Goal: Transaction & Acquisition: Purchase product/service

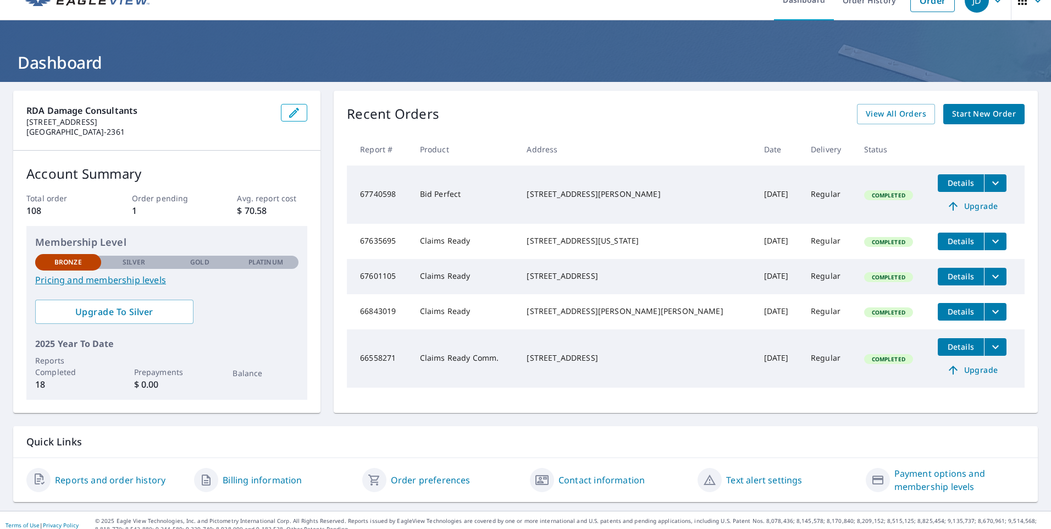
scroll to position [30, 0]
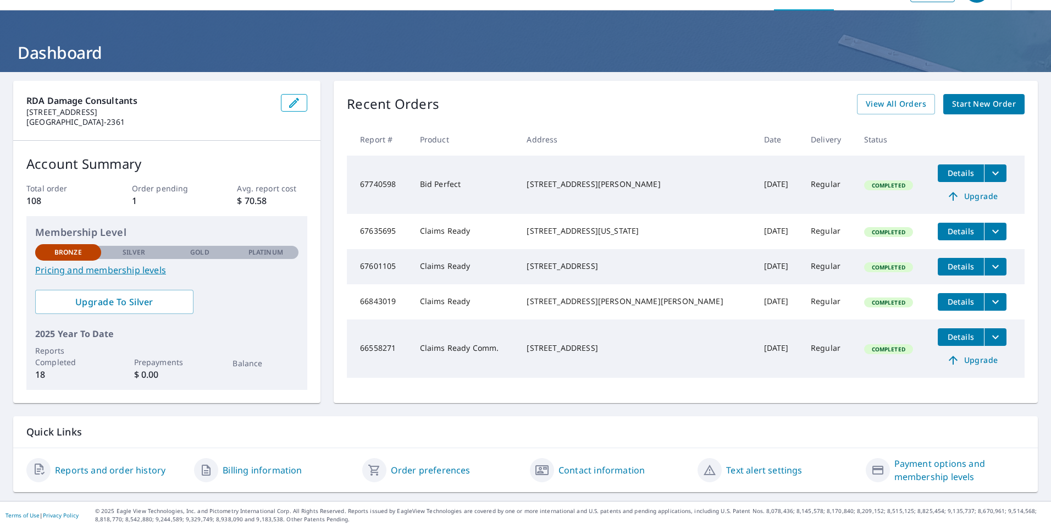
click at [503, 189] on td "Bid Perfect" at bounding box center [464, 185] width 107 height 58
click at [989, 178] on icon "filesDropdownBtn-67740598" at bounding box center [995, 173] width 13 height 13
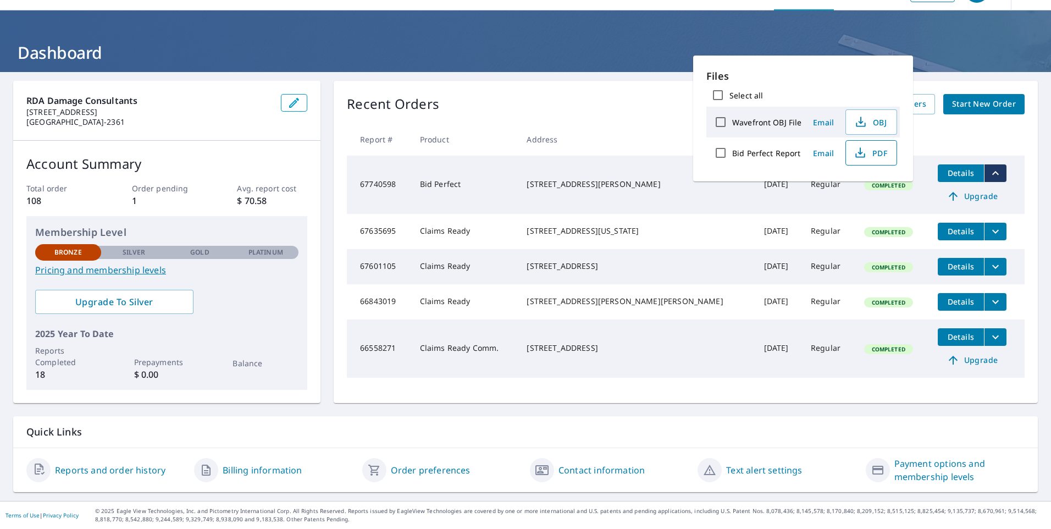
click at [867, 154] on span "PDF" at bounding box center [870, 152] width 35 height 13
click at [627, 65] on header "Dashboard" at bounding box center [525, 41] width 1051 height 62
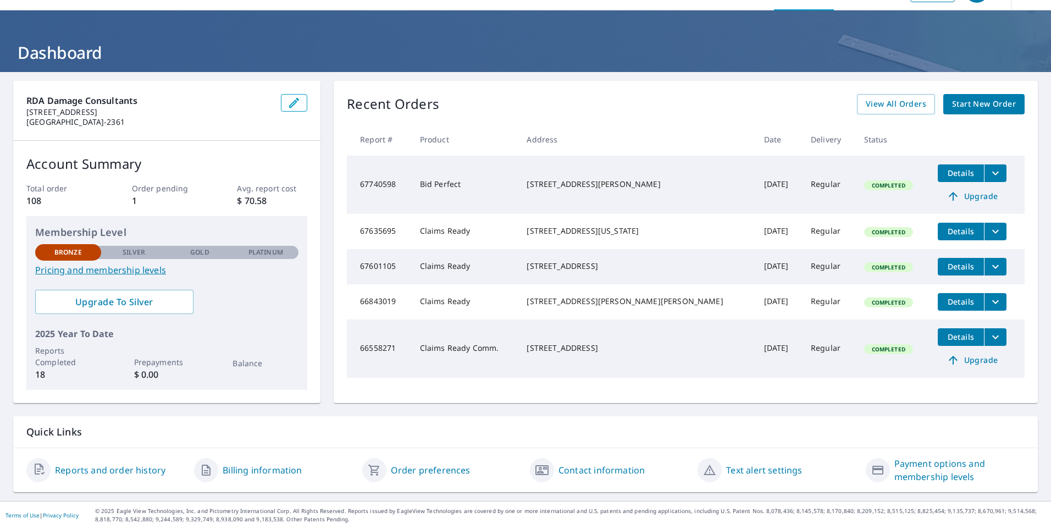
click at [970, 108] on span "Start New Order" at bounding box center [984, 104] width 64 height 14
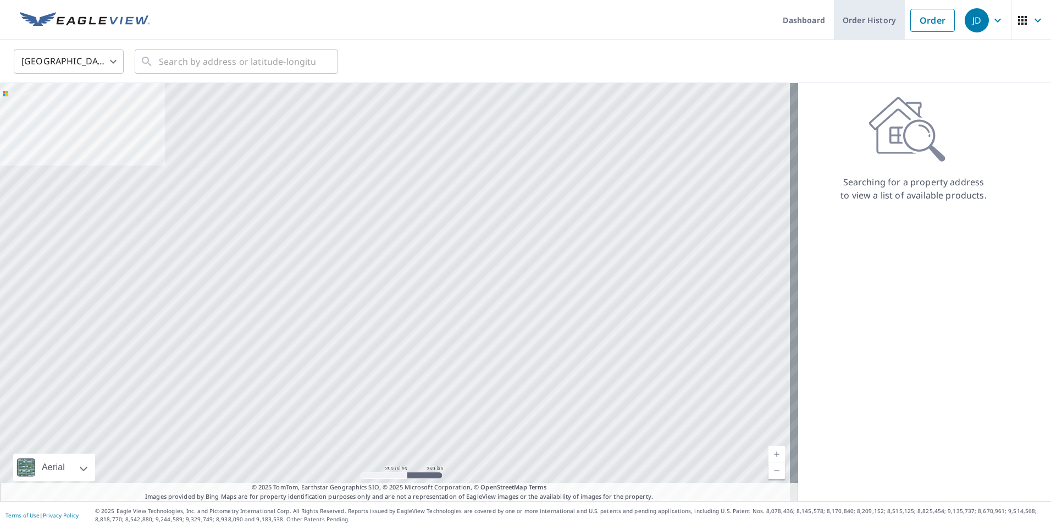
click at [856, 21] on link "Order History" at bounding box center [869, 20] width 71 height 40
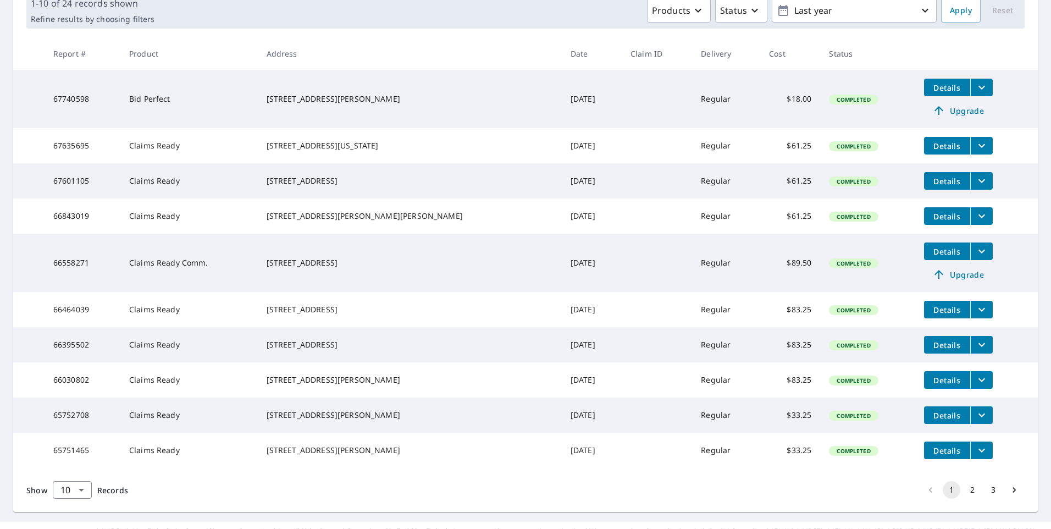
scroll to position [119, 0]
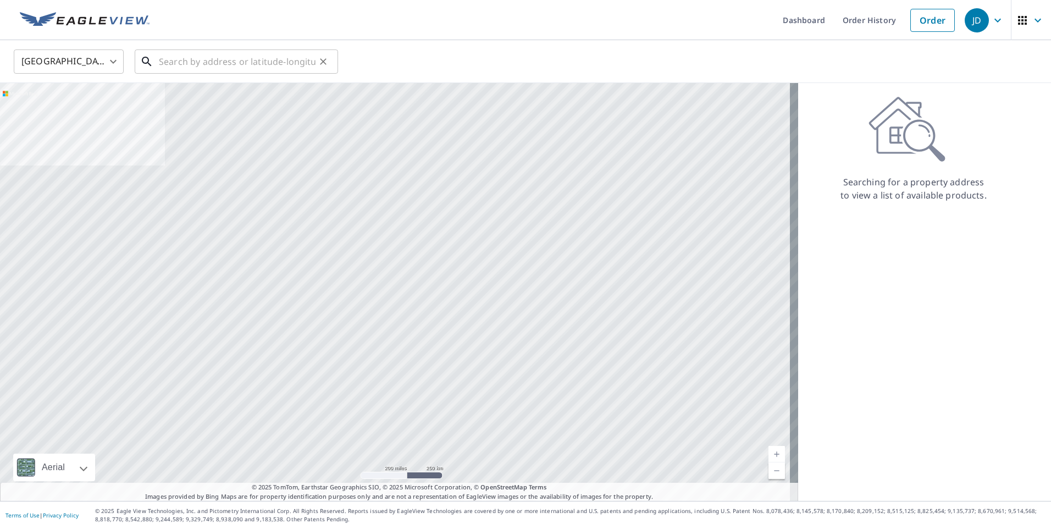
click at [210, 68] on input "text" at bounding box center [237, 61] width 157 height 31
click at [195, 61] on input "text" at bounding box center [237, 61] width 157 height 31
paste input "[STREET_ADDRESS][PERSON_NAME][PERSON_NAME]"
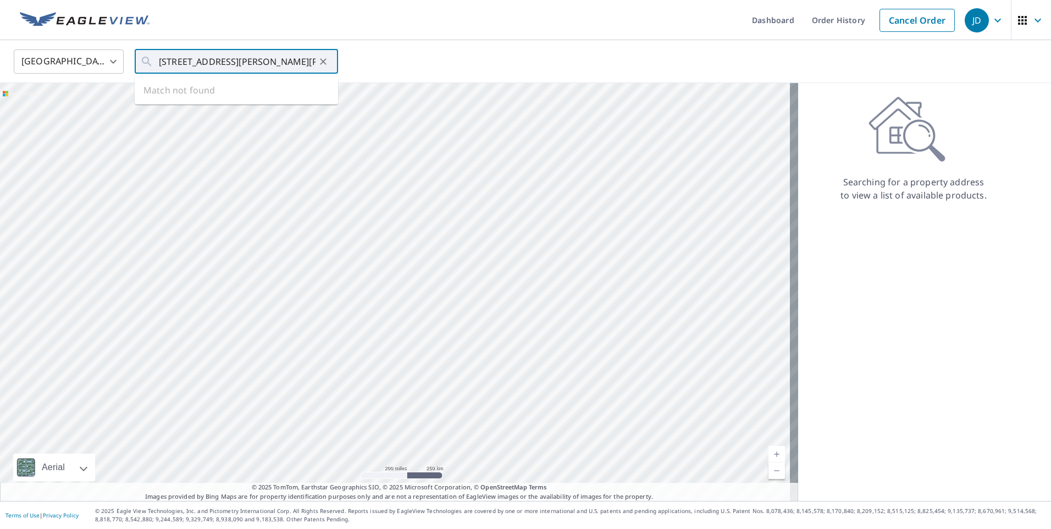
click at [386, 65] on div "United States [GEOGRAPHIC_DATA] ​ [STREET_ADDRESS][PERSON_NAME][PERSON_NAME] ​ …" at bounding box center [521, 61] width 1033 height 26
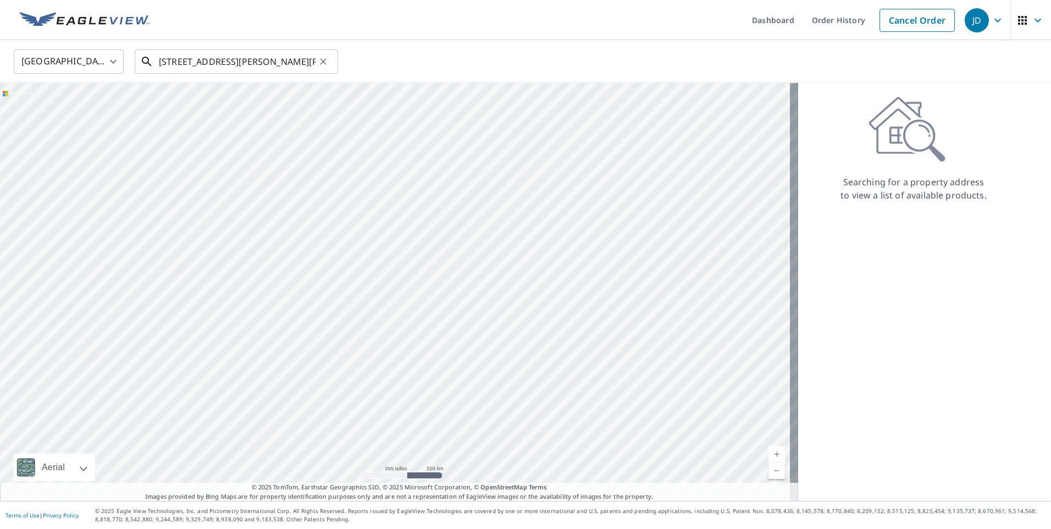
click at [247, 62] on input "[STREET_ADDRESS][PERSON_NAME][PERSON_NAME]" at bounding box center [237, 61] width 157 height 31
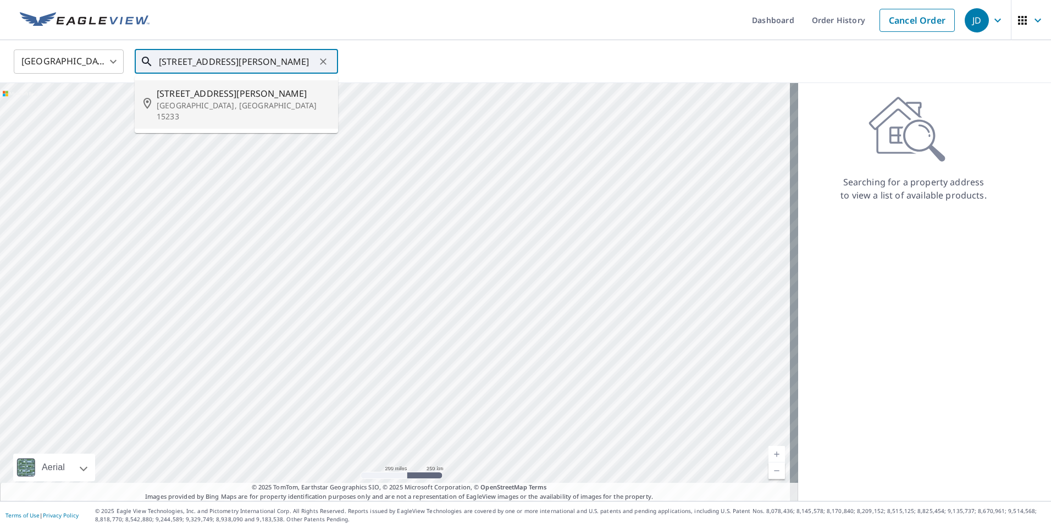
click at [245, 94] on span "[STREET_ADDRESS][PERSON_NAME]" at bounding box center [243, 93] width 173 height 13
type input "[STREET_ADDRESS][PERSON_NAME]"
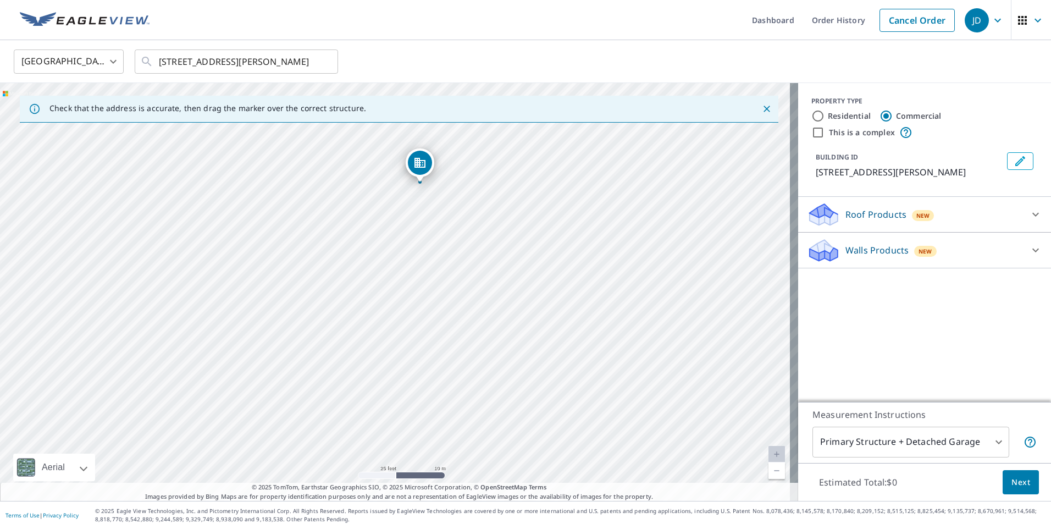
drag, startPoint x: 404, startPoint y: 318, endPoint x: 429, endPoint y: 210, distance: 111.2
click at [429, 210] on div "[STREET_ADDRESS][PERSON_NAME]" at bounding box center [399, 292] width 798 height 418
drag, startPoint x: 421, startPoint y: 167, endPoint x: 307, endPoint y: 293, distance: 170.1
click at [861, 214] on p "Roof Products" at bounding box center [876, 214] width 61 height 13
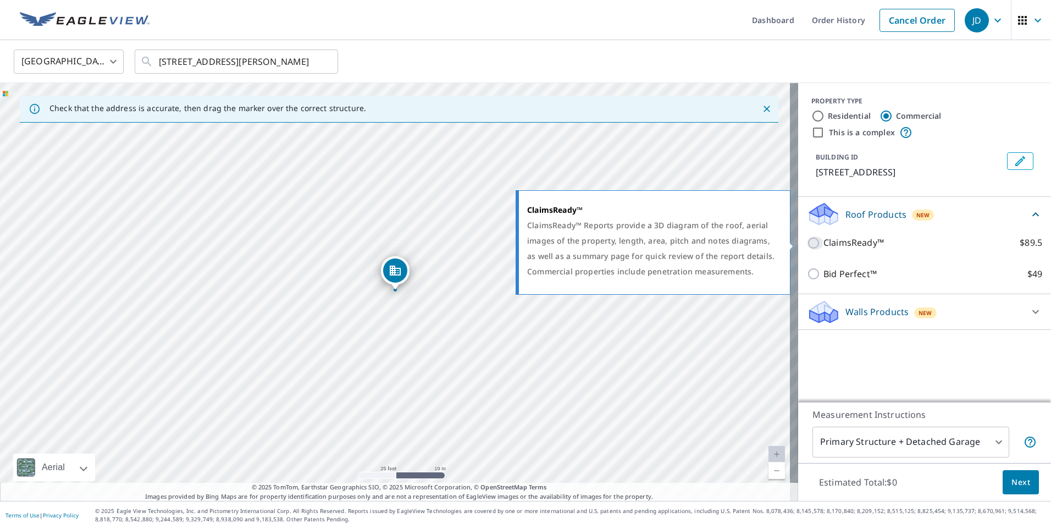
click at [807, 243] on input "ClaimsReady™ $89.5" at bounding box center [815, 242] width 16 height 13
checkbox input "true"
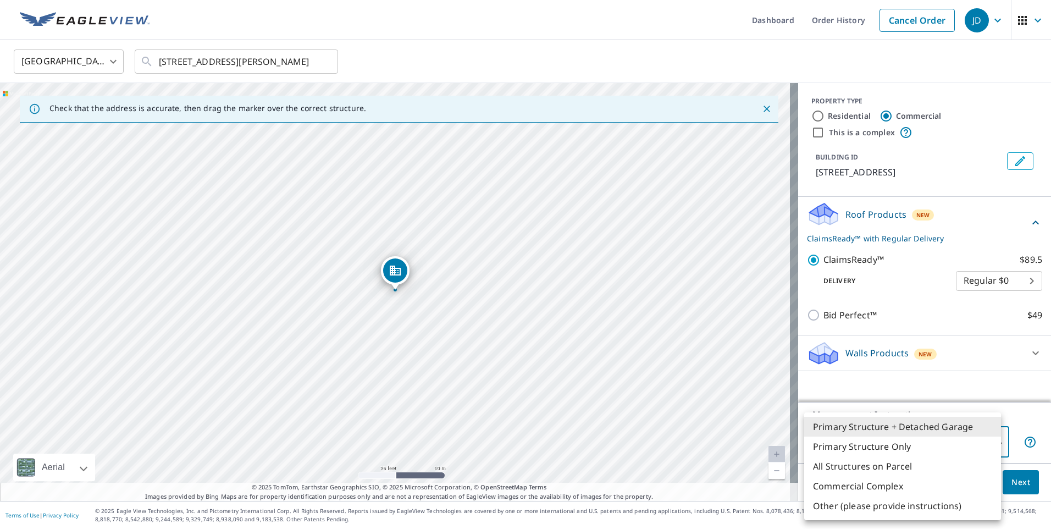
click at [994, 447] on body "JD JD Dashboard Order History Cancel Order JD United States [GEOGRAPHIC_DATA] ​…" at bounding box center [525, 264] width 1051 height 529
click at [972, 453] on li "Primary Structure Only" at bounding box center [903, 447] width 197 height 20
type input "2"
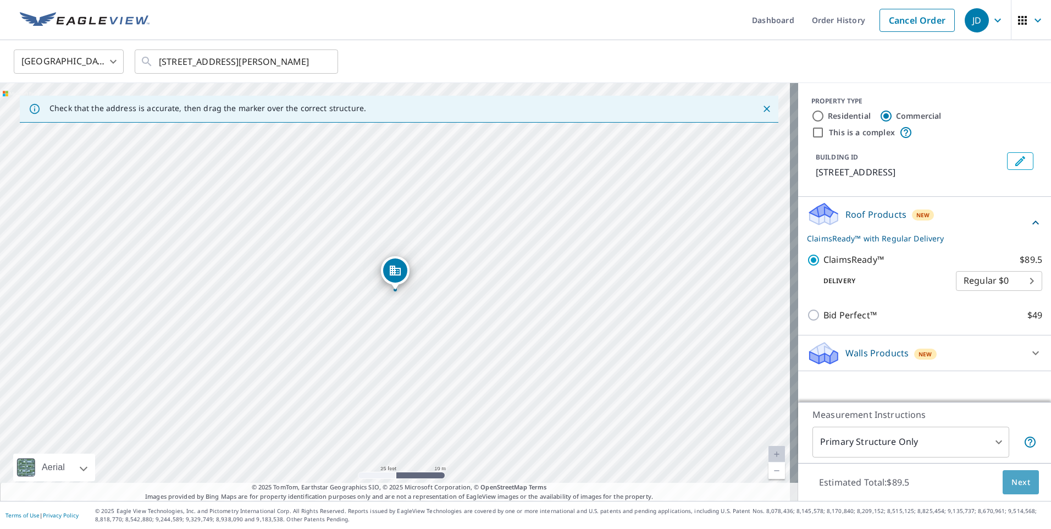
click at [1013, 483] on span "Next" at bounding box center [1021, 483] width 19 height 14
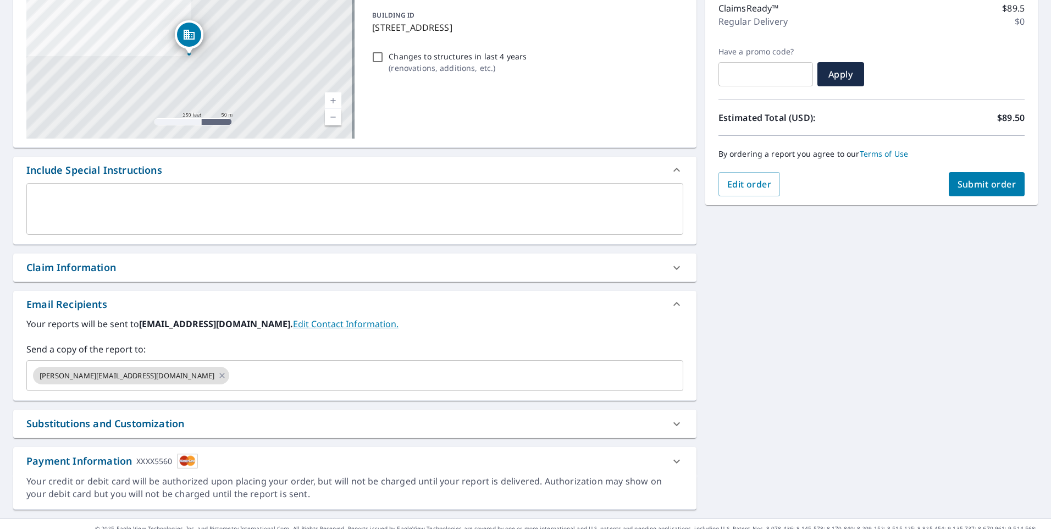
scroll to position [163, 0]
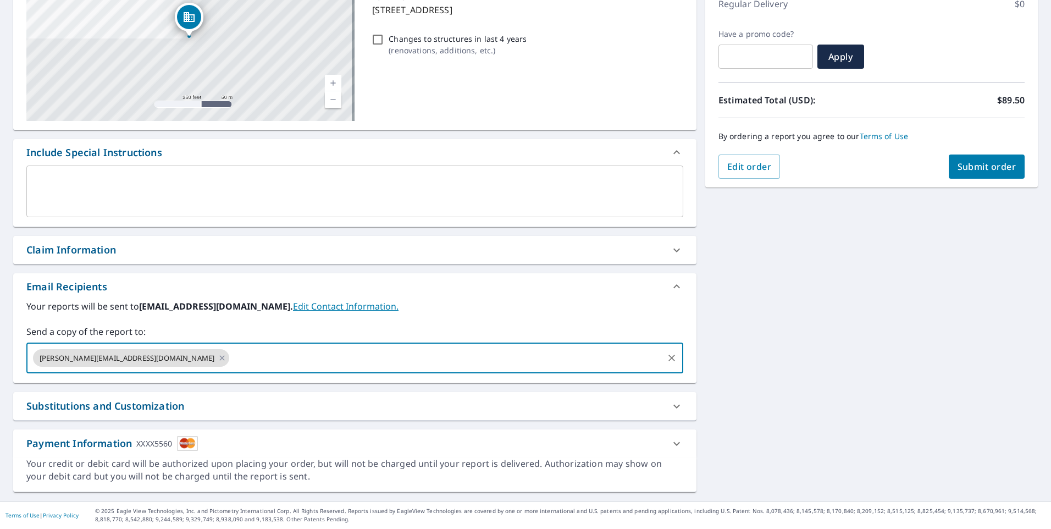
click at [231, 361] on input "text" at bounding box center [446, 358] width 431 height 21
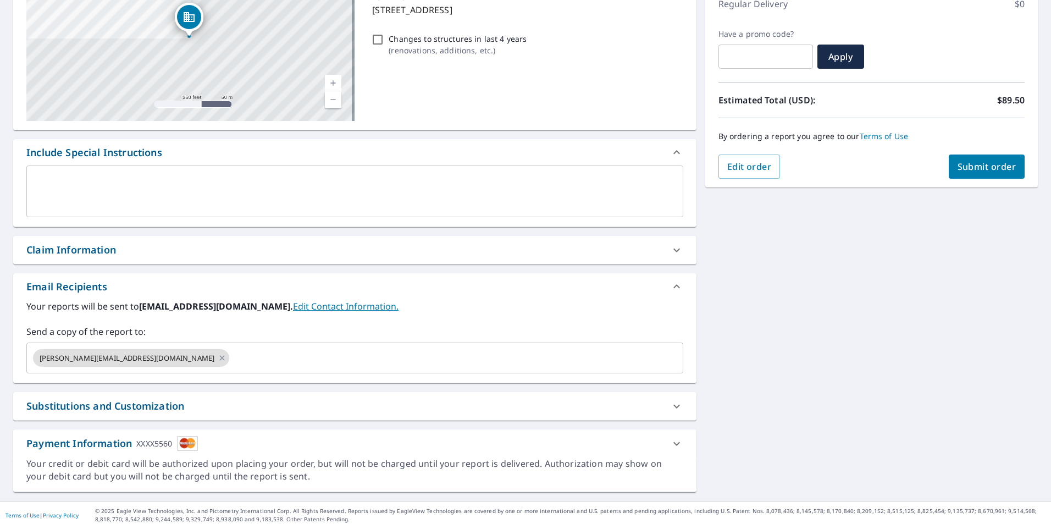
click at [293, 308] on link "Edit Contact Information." at bounding box center [346, 306] width 106 height 12
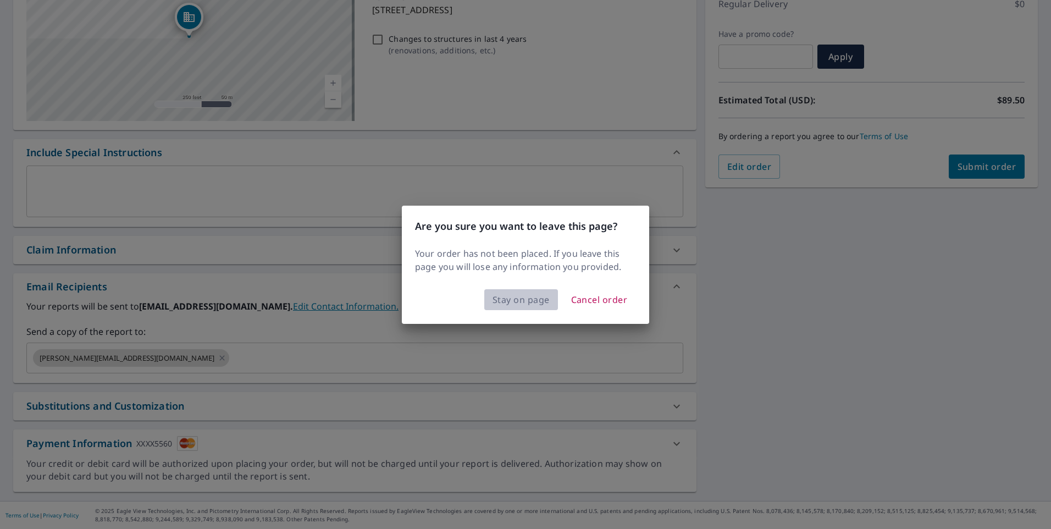
click at [530, 301] on span "Stay on page" at bounding box center [521, 299] width 57 height 15
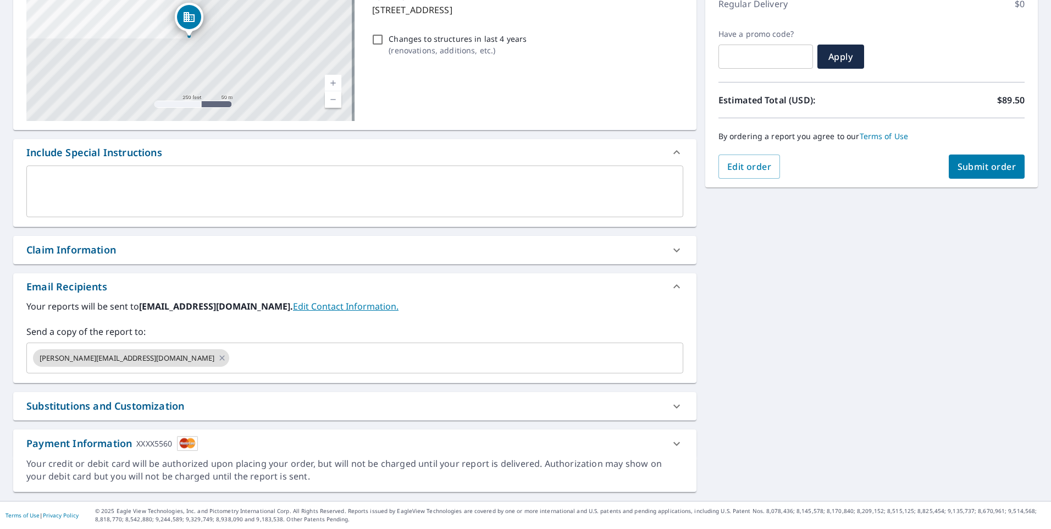
click at [163, 304] on b "[EMAIL_ADDRESS][DOMAIN_NAME]." at bounding box center [216, 306] width 154 height 12
click at [293, 306] on link "Edit Contact Information." at bounding box center [346, 306] width 106 height 12
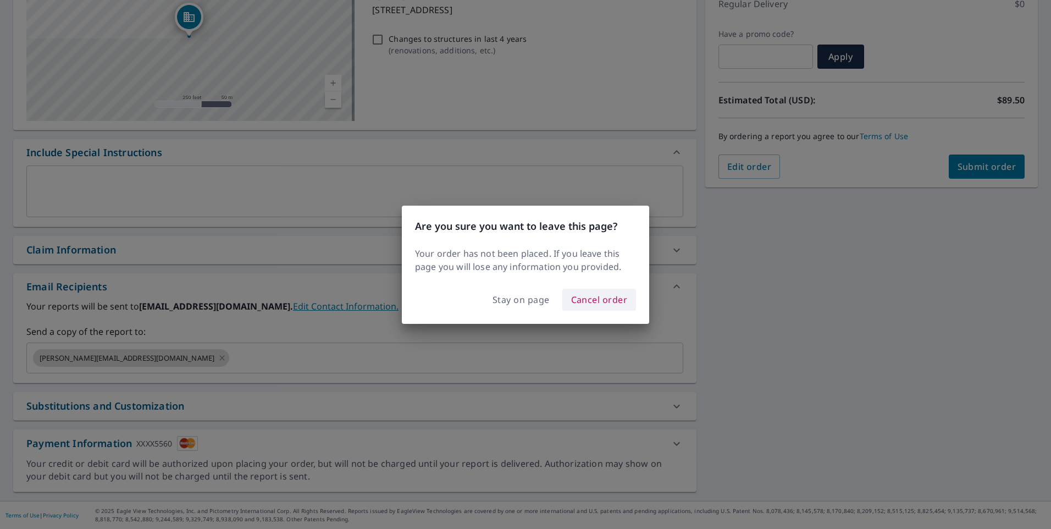
click at [586, 301] on span "Cancel order" at bounding box center [599, 299] width 57 height 15
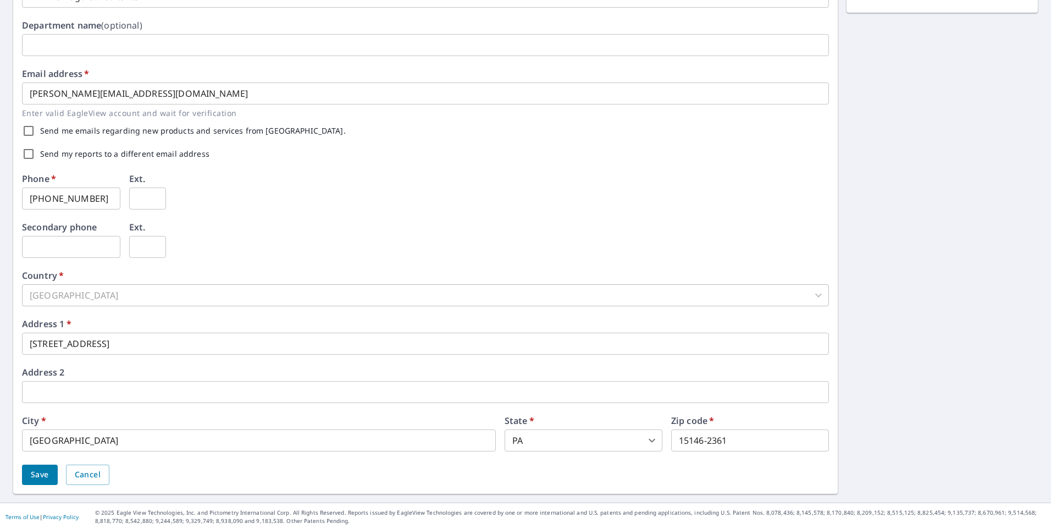
scroll to position [245, 0]
click at [47, 470] on span "Save" at bounding box center [40, 473] width 18 height 14
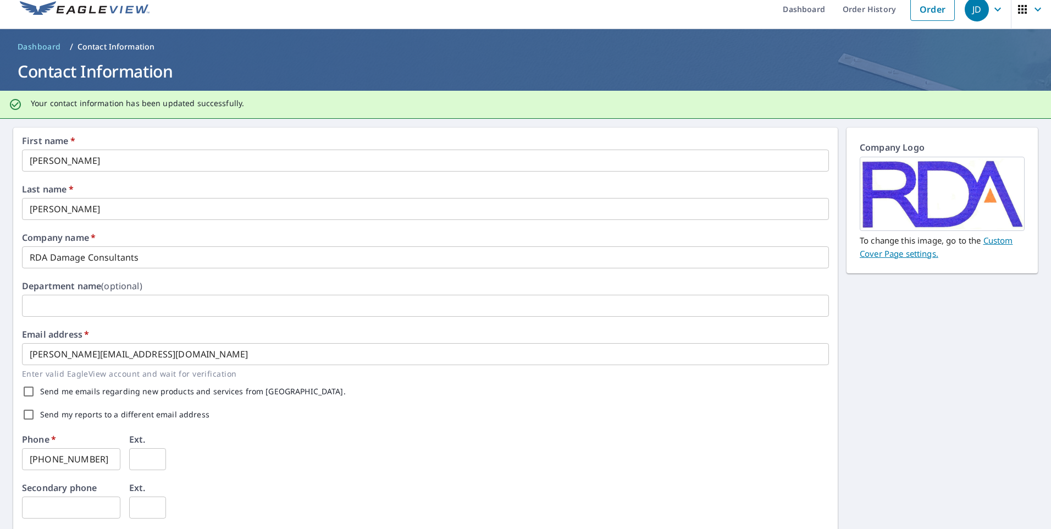
scroll to position [0, 0]
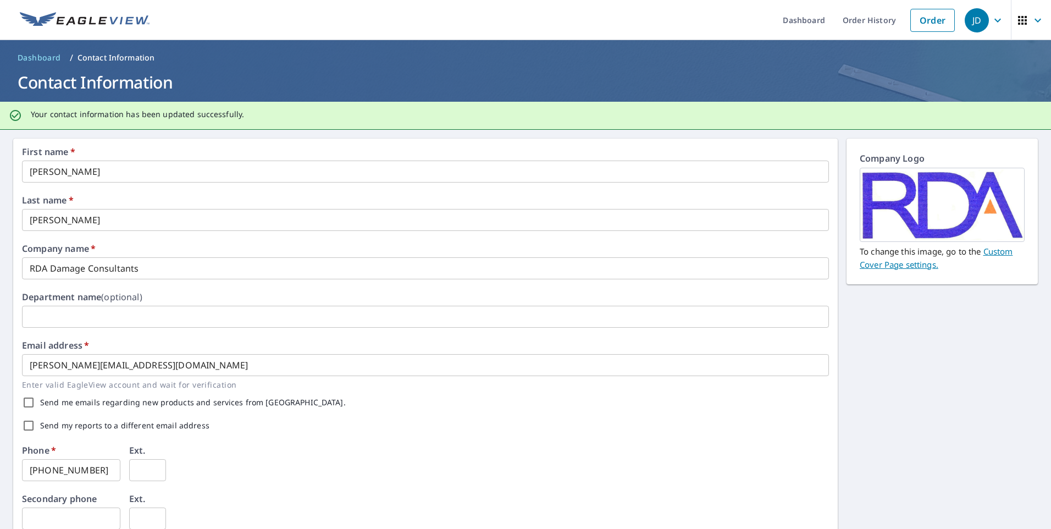
click at [993, 19] on icon "button" at bounding box center [997, 20] width 13 height 13
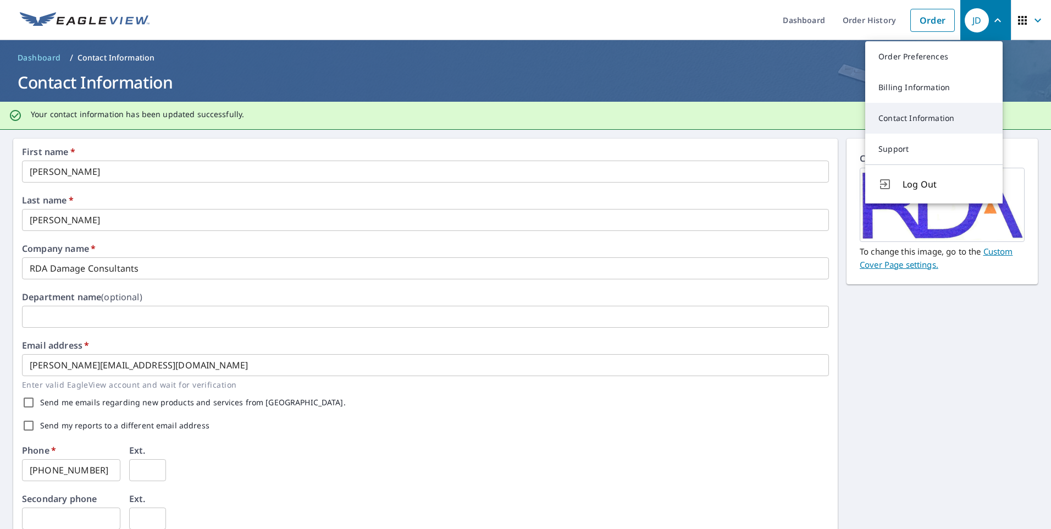
click at [962, 117] on link "Contact Information" at bounding box center [934, 118] width 137 height 31
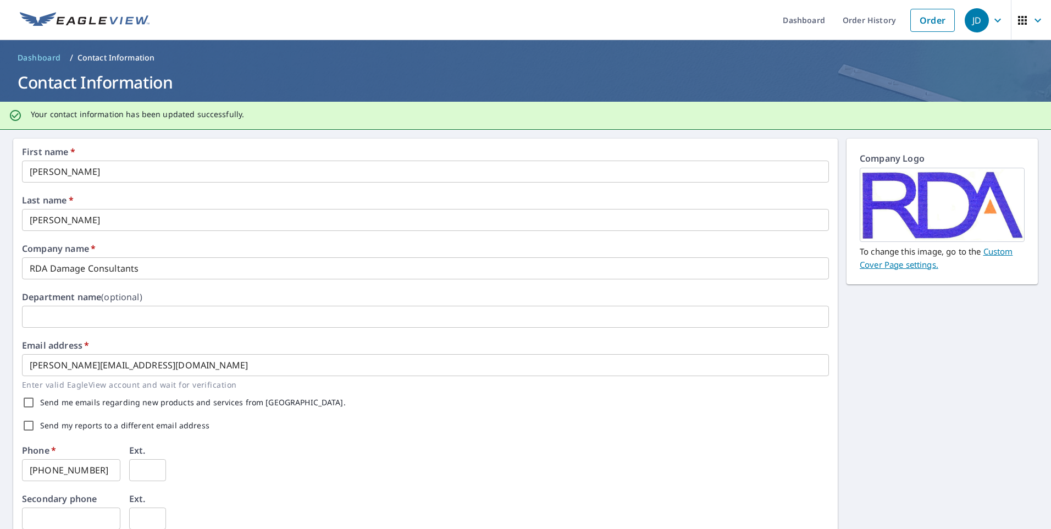
click at [995, 20] on icon "button" at bounding box center [998, 20] width 7 height 4
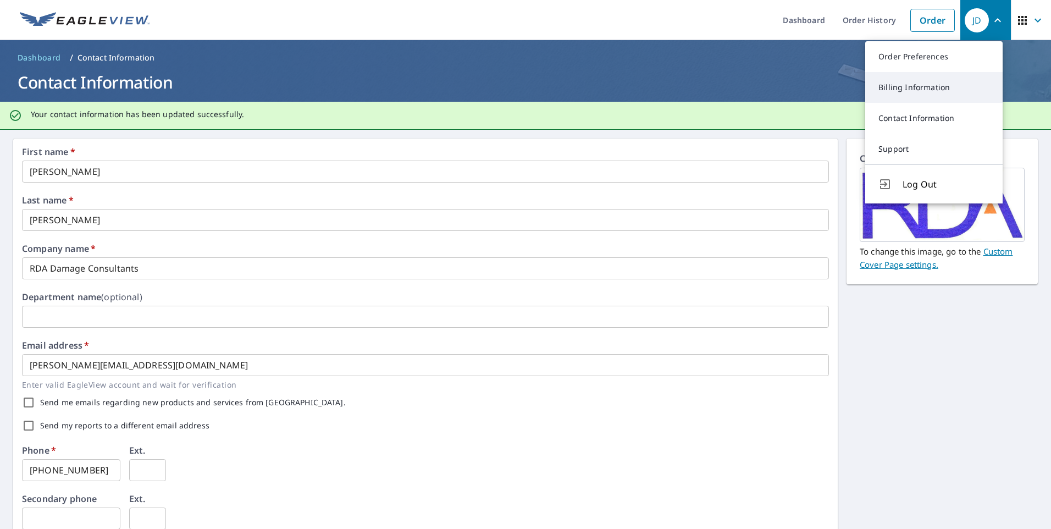
click at [937, 96] on link "Billing Information" at bounding box center [934, 87] width 137 height 31
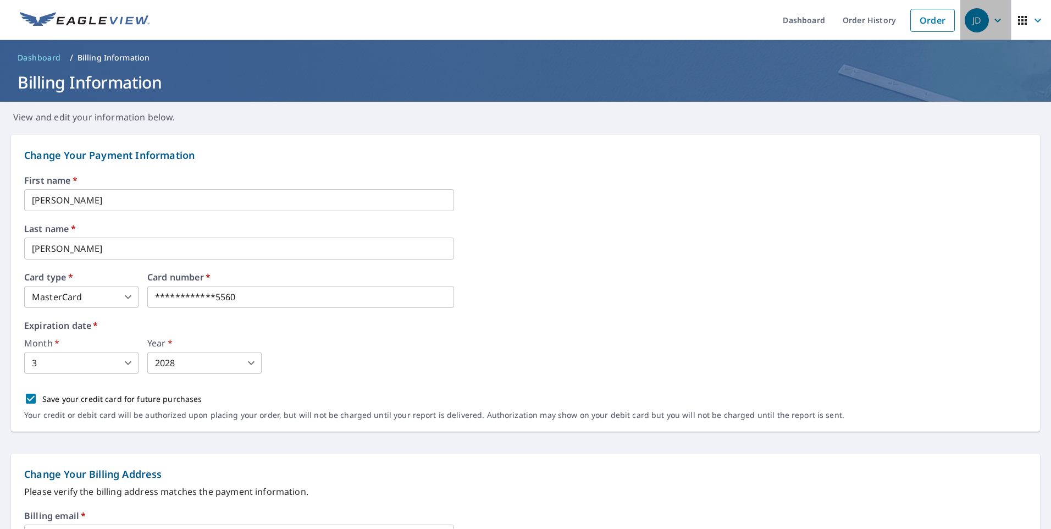
click at [991, 22] on icon "button" at bounding box center [997, 20] width 13 height 13
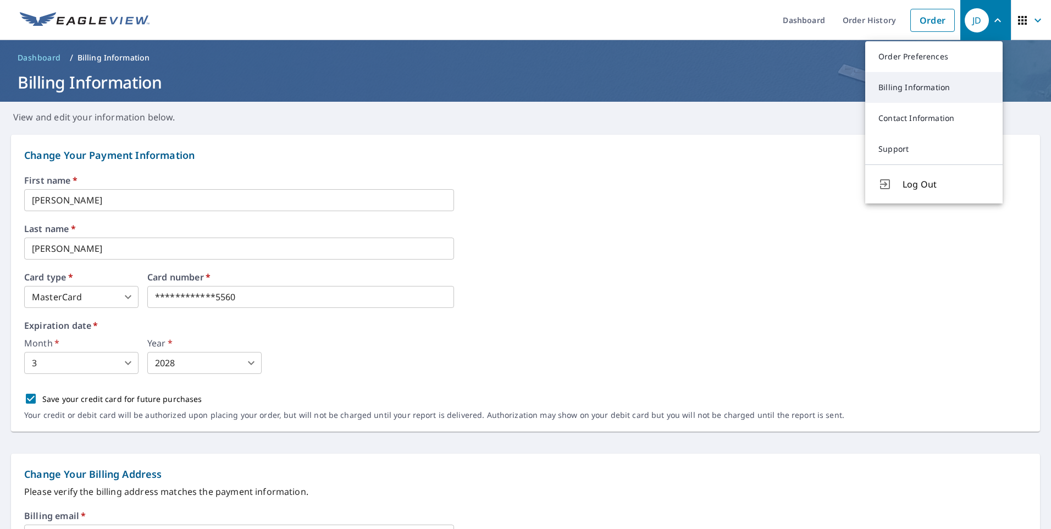
click at [935, 96] on link "Billing Information" at bounding box center [934, 87] width 137 height 31
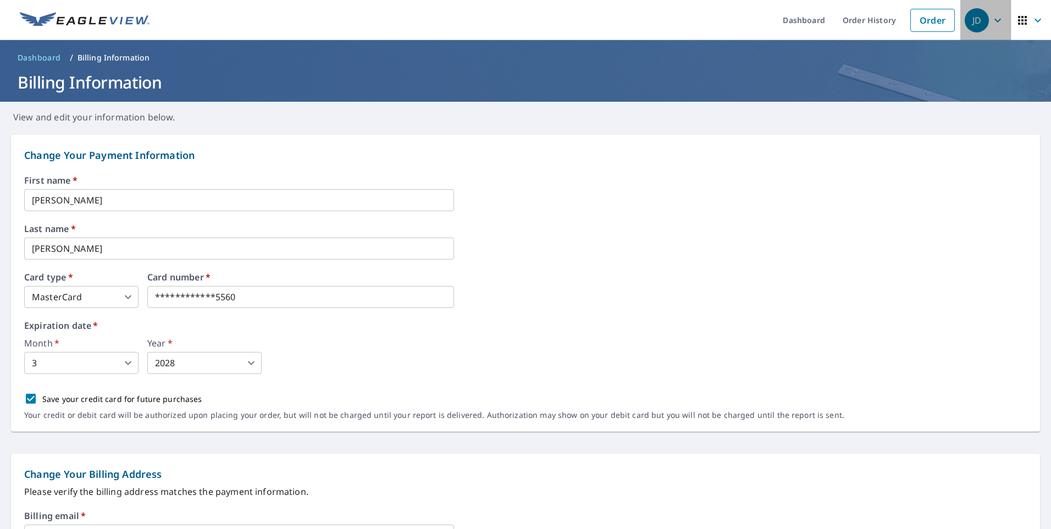
click at [977, 21] on div "JD" at bounding box center [977, 20] width 24 height 24
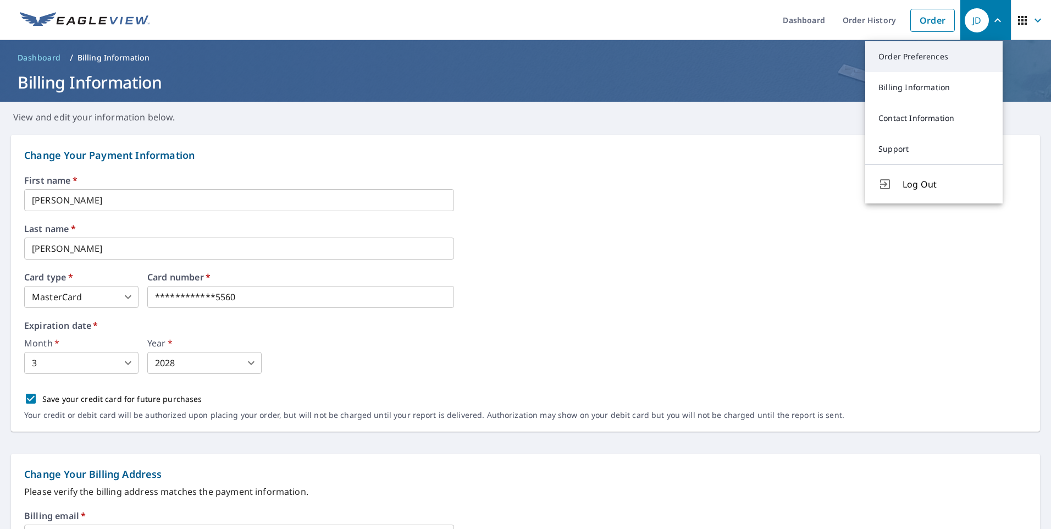
click at [949, 49] on link "Order Preferences" at bounding box center [934, 56] width 137 height 31
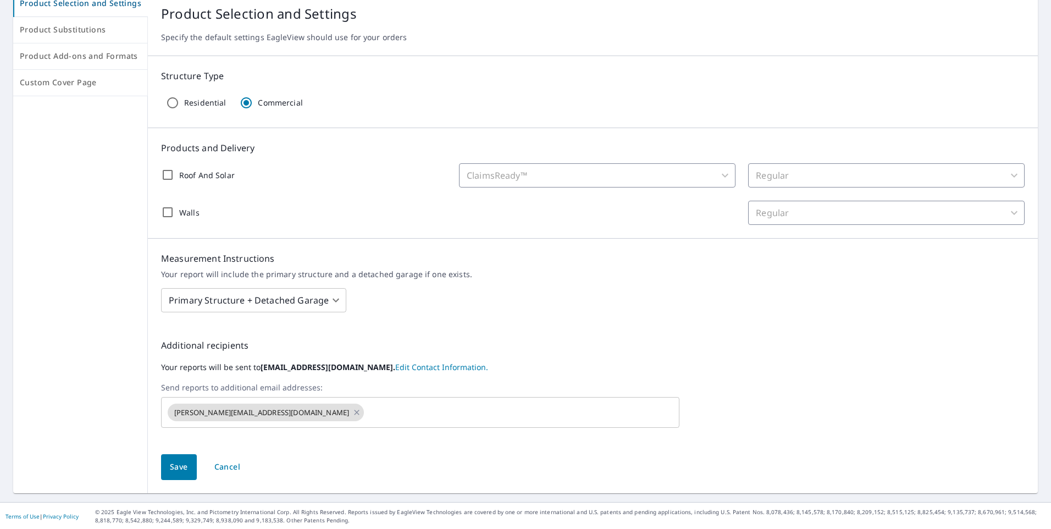
scroll to position [121, 0]
click at [366, 412] on input "text" at bounding box center [512, 411] width 292 height 21
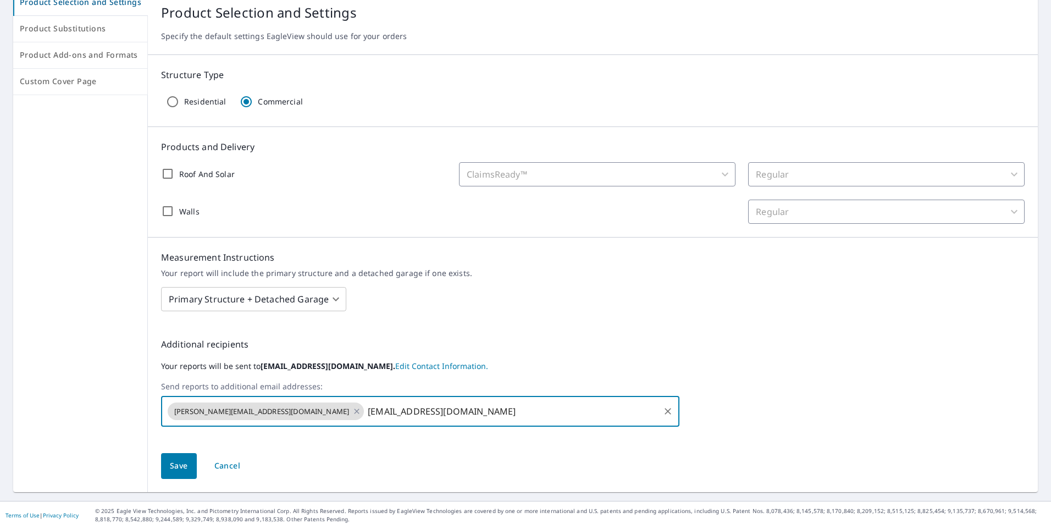
type input "[EMAIL_ADDRESS][DOMAIN_NAME]"
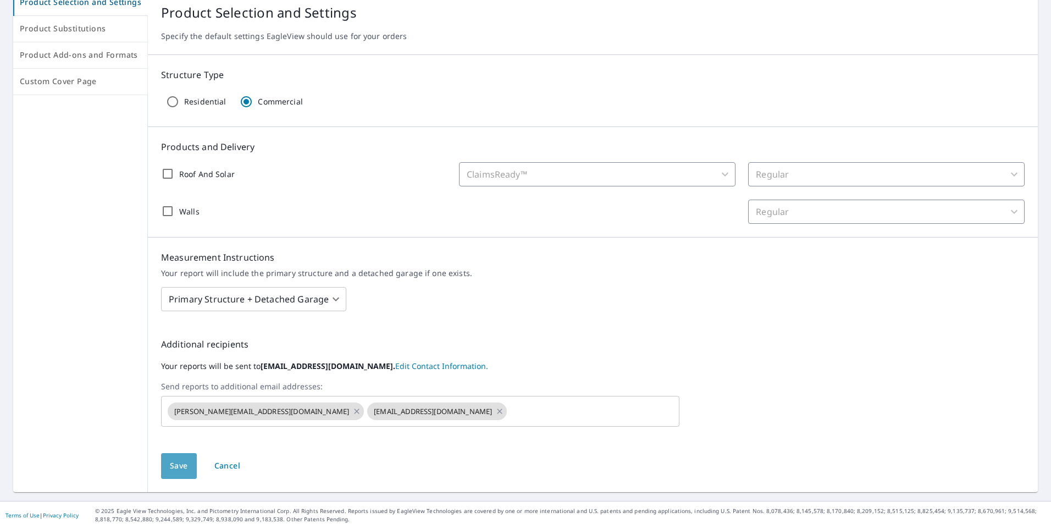
click at [183, 471] on span "Save" at bounding box center [179, 466] width 18 height 14
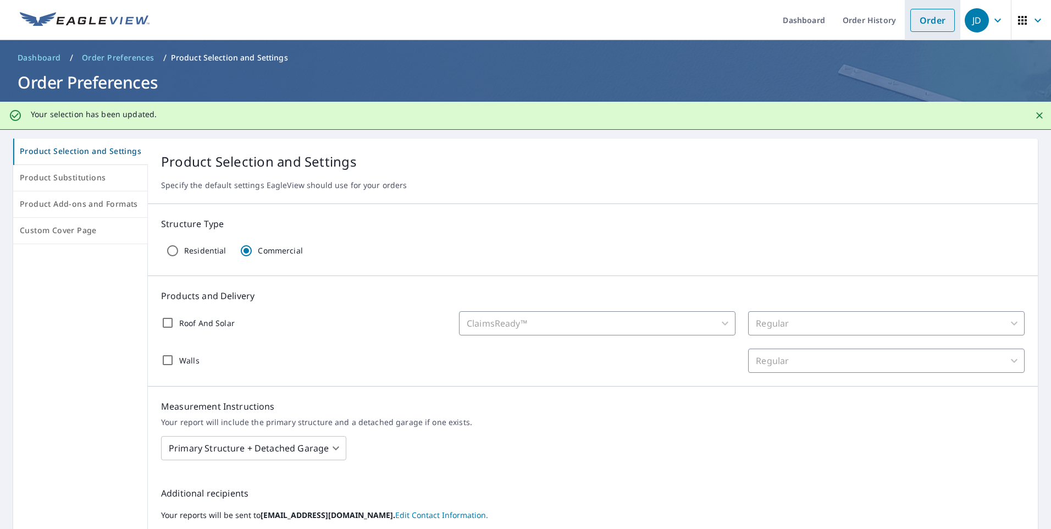
drag, startPoint x: 919, startPoint y: 16, endPoint x: 917, endPoint y: 22, distance: 5.7
click at [919, 16] on link "Order" at bounding box center [933, 20] width 45 height 23
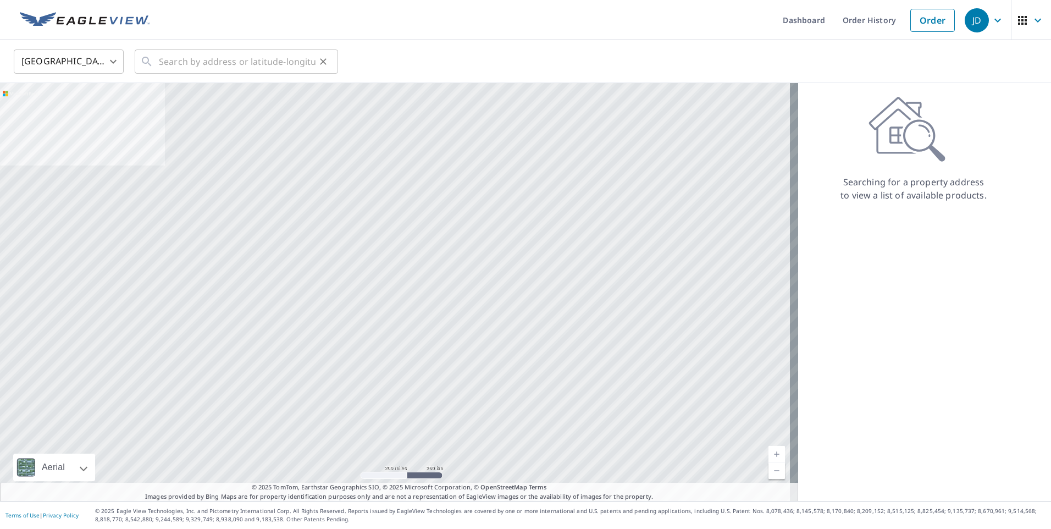
click at [154, 62] on div "​" at bounding box center [236, 61] width 203 height 24
drag, startPoint x: 154, startPoint y: 62, endPoint x: 183, endPoint y: 61, distance: 28.6
click at [183, 61] on input "text" at bounding box center [237, 61] width 157 height 31
paste input "[STREET_ADDRESS][PERSON_NAME][PERSON_NAME]"
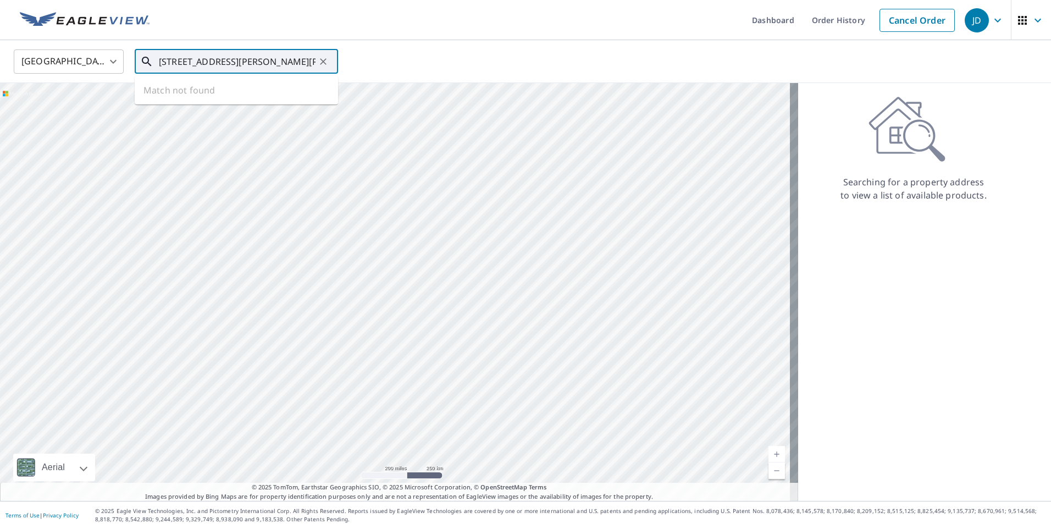
click at [247, 63] on input "[STREET_ADDRESS][PERSON_NAME][PERSON_NAME]" at bounding box center [237, 61] width 157 height 31
click at [243, 98] on span "[STREET_ADDRESS][PERSON_NAME]" at bounding box center [243, 93] width 173 height 13
type input "[STREET_ADDRESS][PERSON_NAME]"
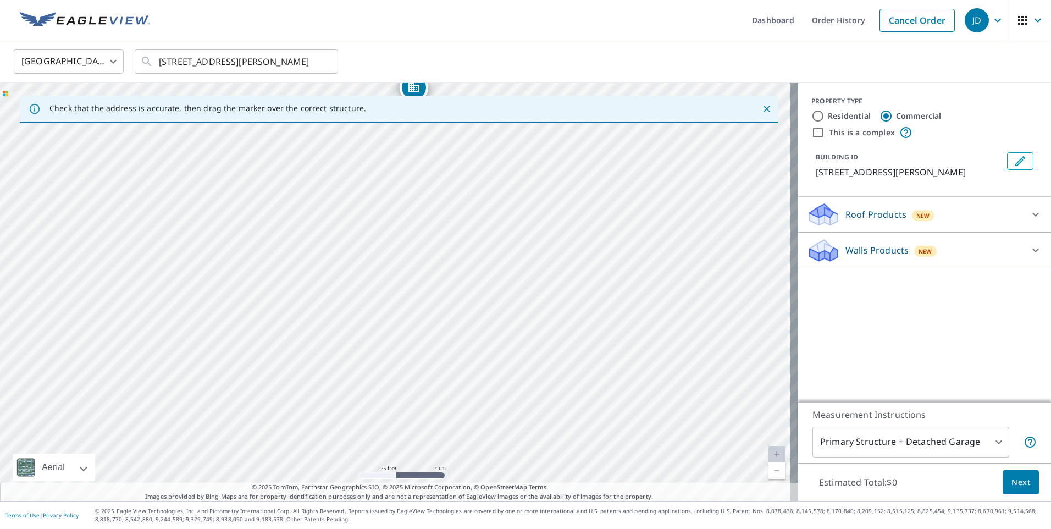
drag, startPoint x: 399, startPoint y: 320, endPoint x: 417, endPoint y: 137, distance: 184.1
click at [417, 137] on div "[STREET_ADDRESS][PERSON_NAME]" at bounding box center [399, 292] width 798 height 418
drag, startPoint x: 412, startPoint y: 137, endPoint x: 414, endPoint y: 200, distance: 62.7
click at [414, 200] on div "[STREET_ADDRESS][PERSON_NAME]" at bounding box center [399, 292] width 798 height 418
drag, startPoint x: 420, startPoint y: 154, endPoint x: 312, endPoint y: 283, distance: 167.5
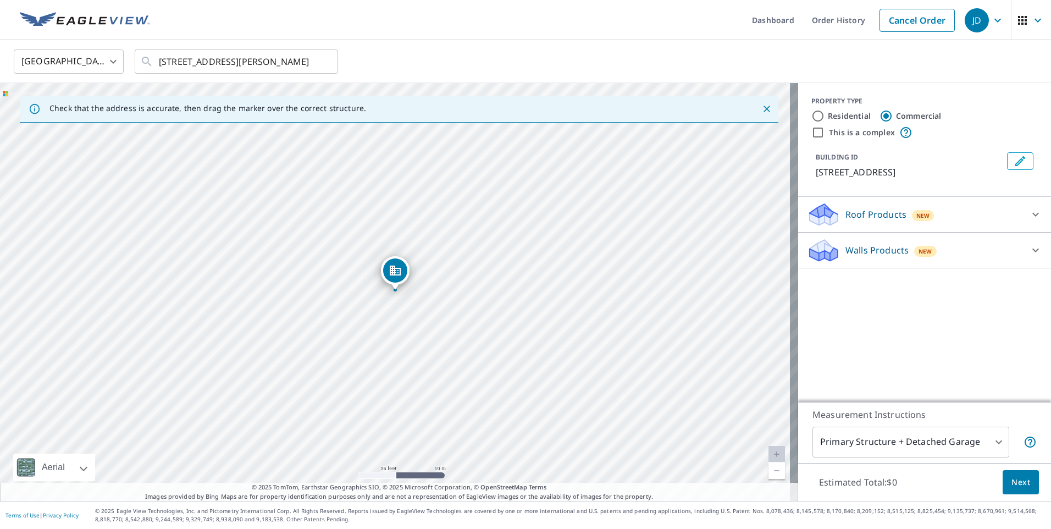
click at [846, 208] on p "Roof Products" at bounding box center [876, 214] width 61 height 13
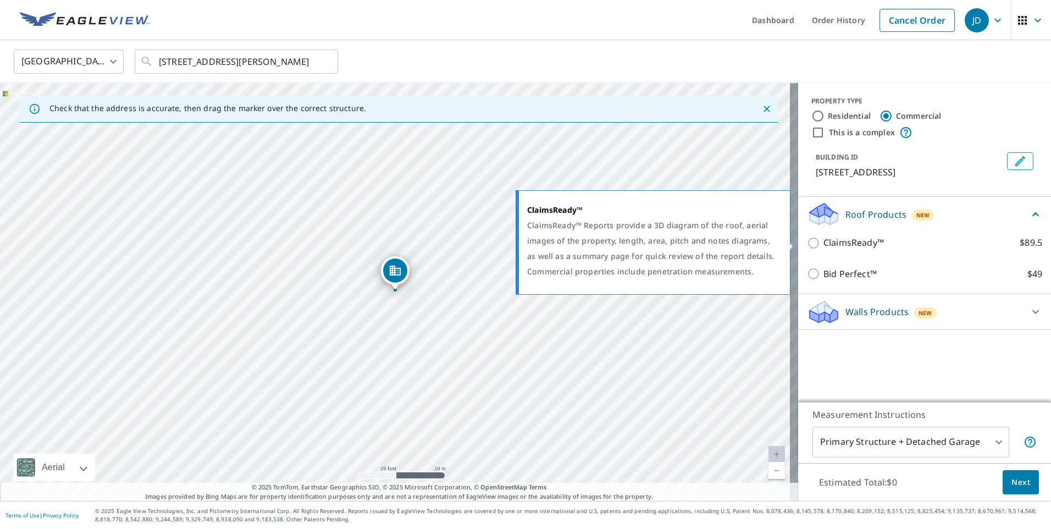
click at [809, 244] on input "ClaimsReady™ $89.5" at bounding box center [815, 242] width 16 height 13
checkbox input "true"
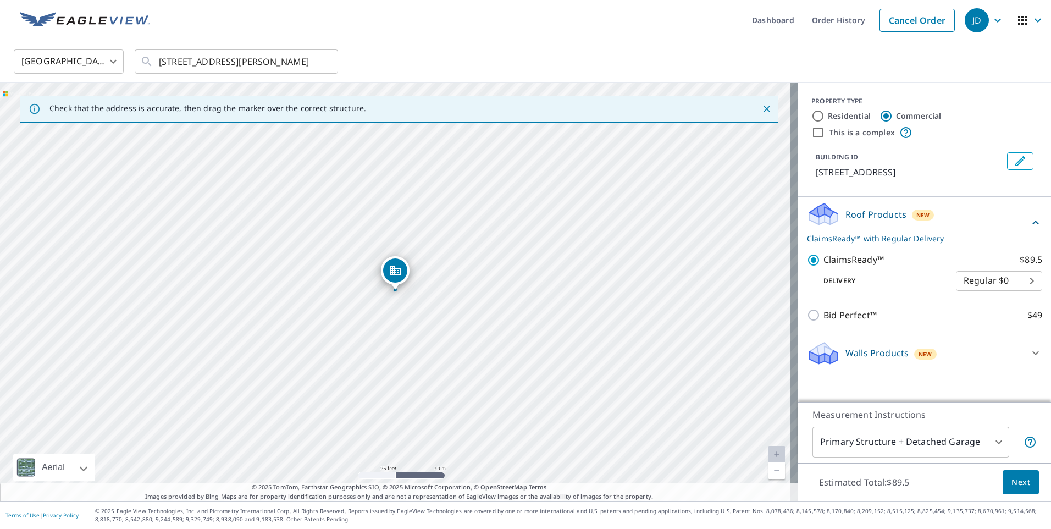
click at [995, 445] on body "JD JD Dashboard Order History Cancel Order JD United States [GEOGRAPHIC_DATA] ​…" at bounding box center [525, 264] width 1051 height 529
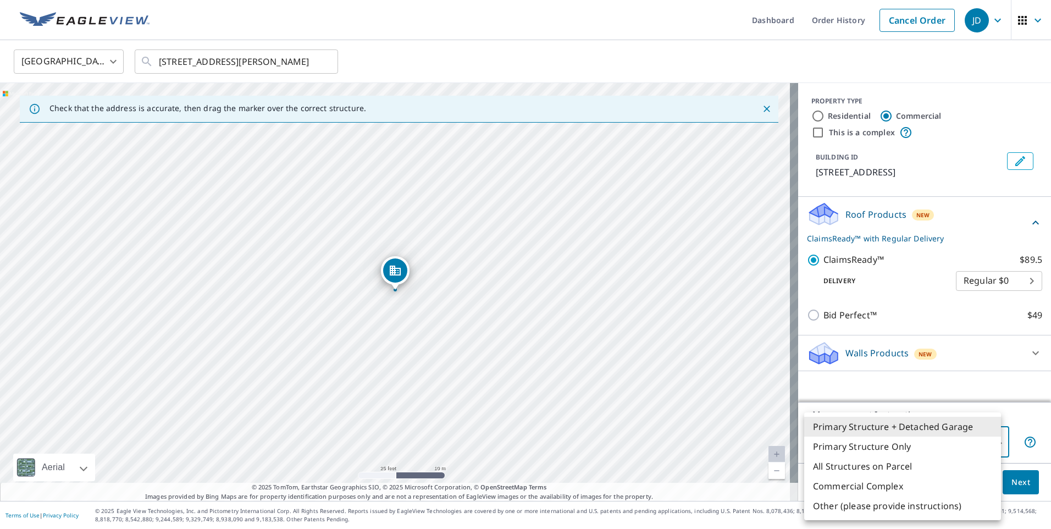
click at [979, 449] on li "Primary Structure Only" at bounding box center [903, 447] width 197 height 20
type input "2"
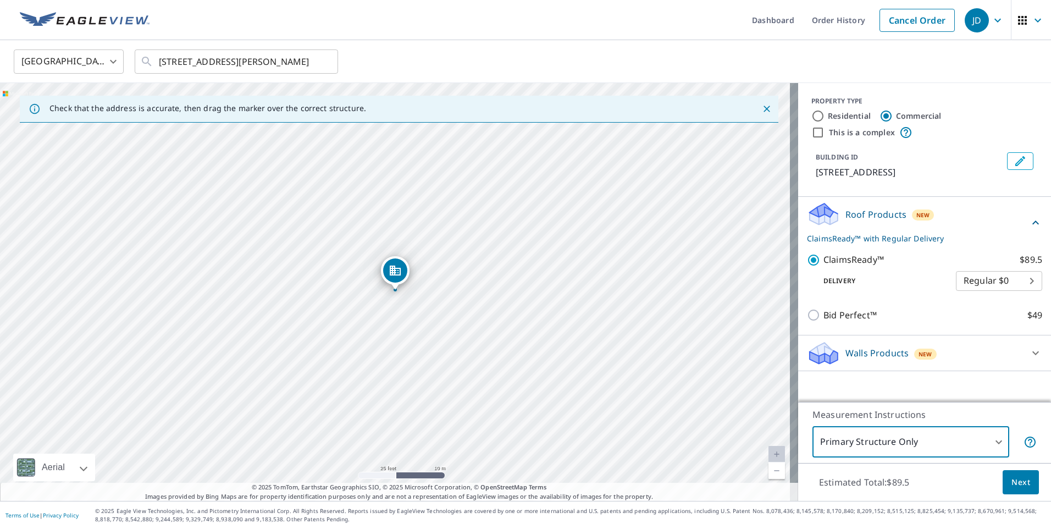
click at [1012, 483] on span "Next" at bounding box center [1021, 483] width 19 height 14
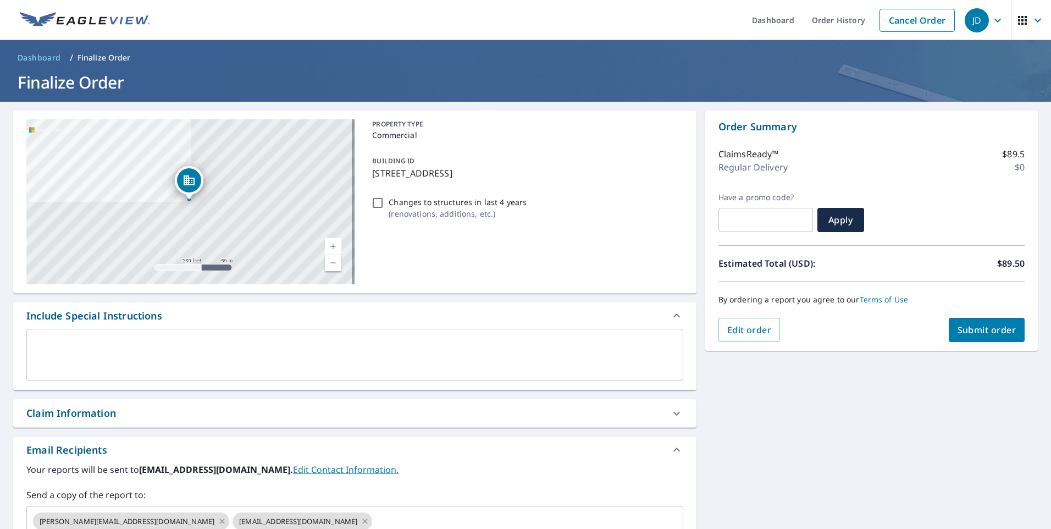
click at [986, 329] on span "Submit order" at bounding box center [987, 330] width 59 height 12
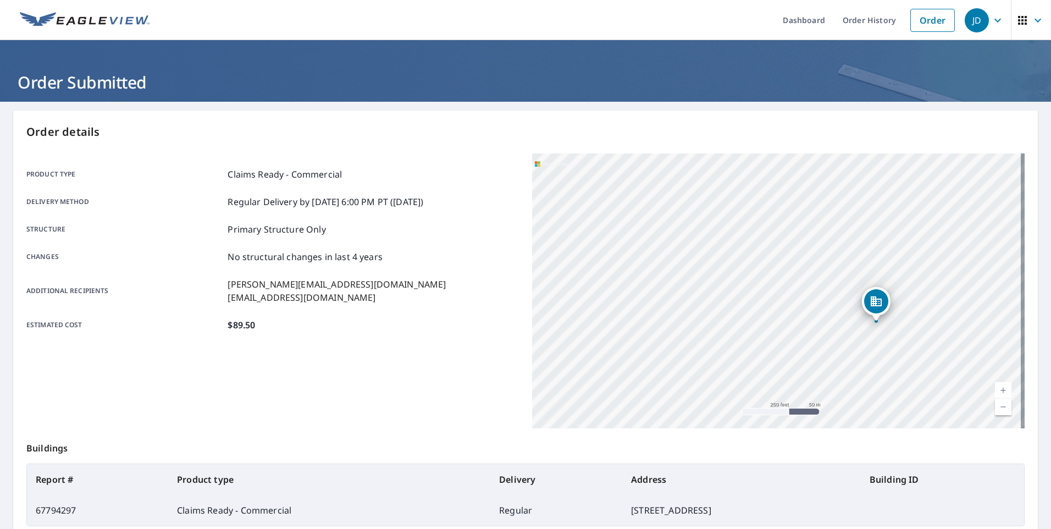
drag, startPoint x: 903, startPoint y: 301, endPoint x: 514, endPoint y: 379, distance: 397.5
click at [514, 379] on div "Product type Claims Ready - Commercial Delivery method Regular Delivery by [DAT…" at bounding box center [525, 290] width 999 height 275
drag, startPoint x: 1022, startPoint y: 306, endPoint x: 921, endPoint y: 315, distance: 102.1
click at [937, 314] on div "Order details Product type Claims Ready - Commercial Delivery method Regular De…" at bounding box center [525, 361] width 1025 height 500
drag, startPoint x: 838, startPoint y: 334, endPoint x: 489, endPoint y: 366, distance: 350.1
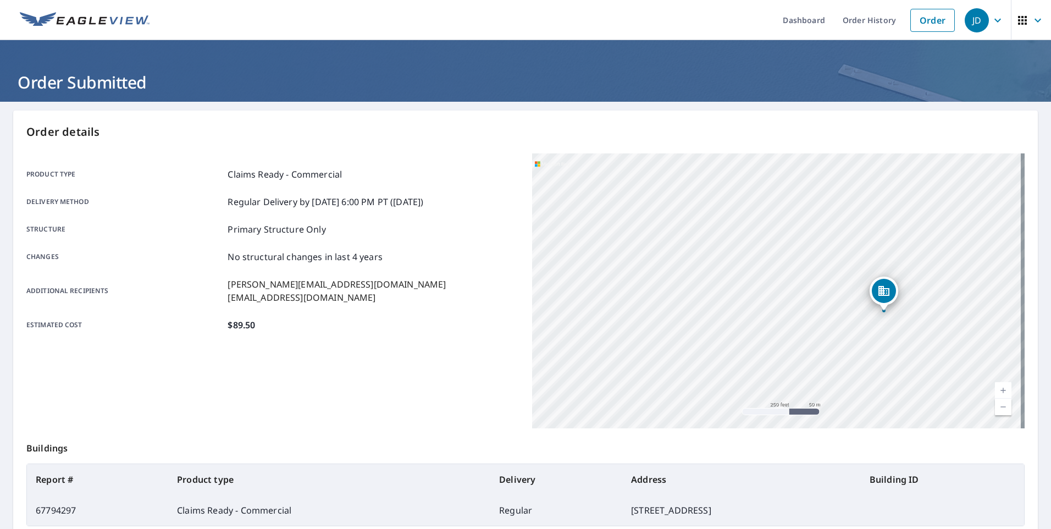
click at [469, 370] on div "Product type Claims Ready - Commercial Delivery method Regular Delivery by [DAT…" at bounding box center [525, 290] width 999 height 275
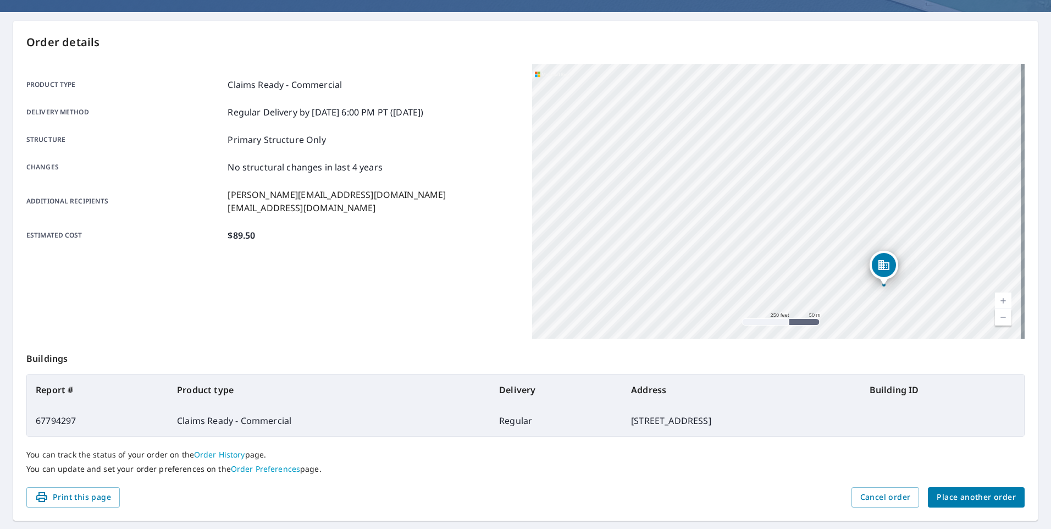
scroll to position [110, 0]
